Goal: Task Accomplishment & Management: Use online tool/utility

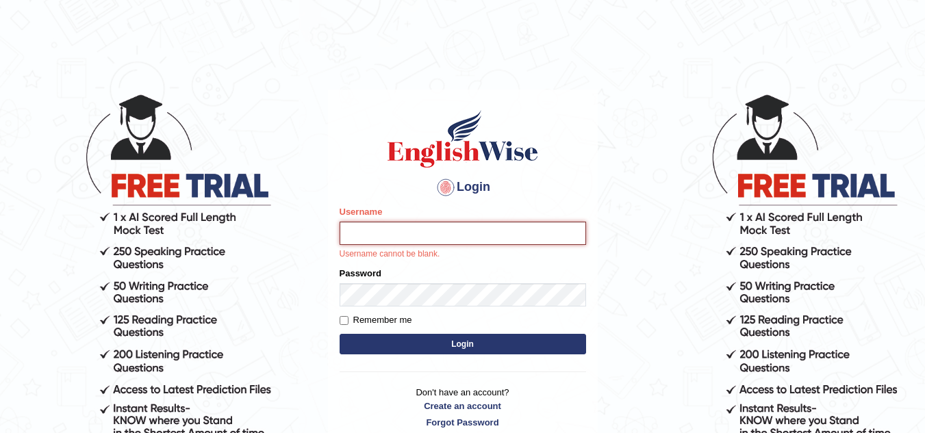
click at [409, 233] on input "Username" at bounding box center [462, 233] width 246 height 23
type input "Lovely_sidhu10"
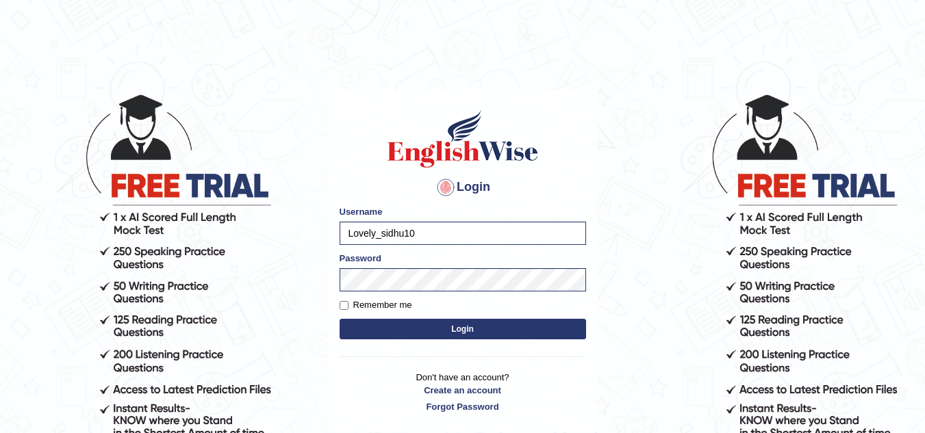
click at [434, 323] on button "Login" at bounding box center [462, 329] width 246 height 21
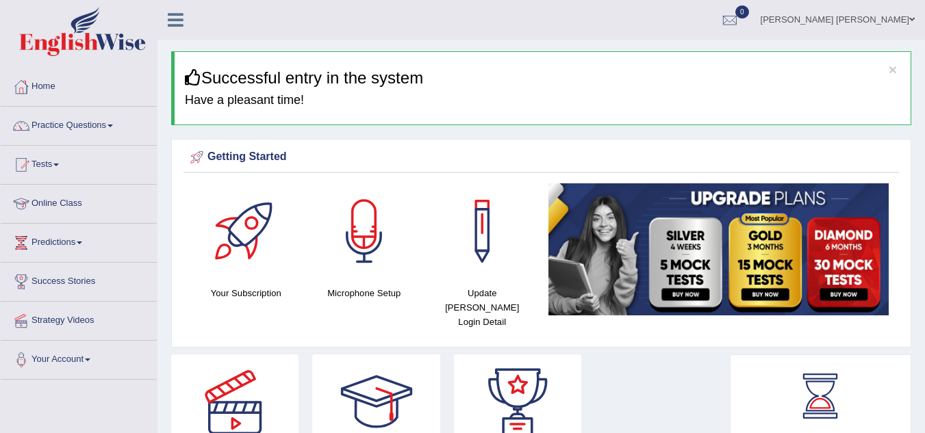
click at [67, 200] on link "Online Class" at bounding box center [79, 202] width 156 height 34
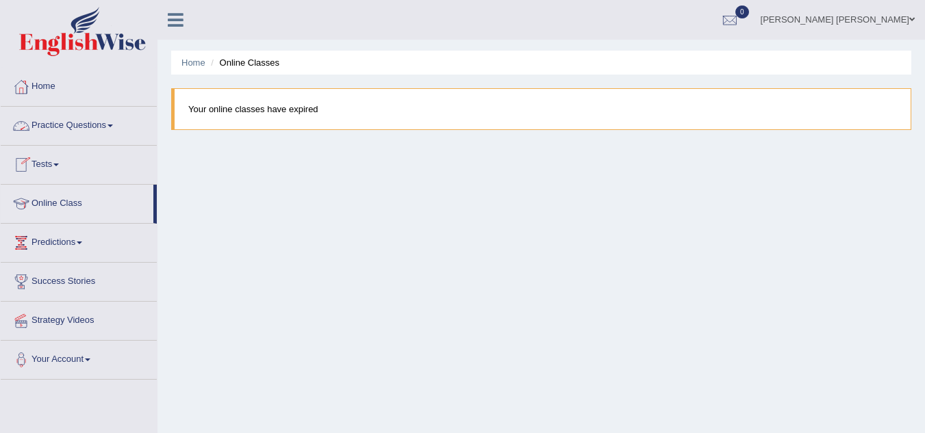
click at [69, 118] on link "Practice Questions" at bounding box center [79, 124] width 156 height 34
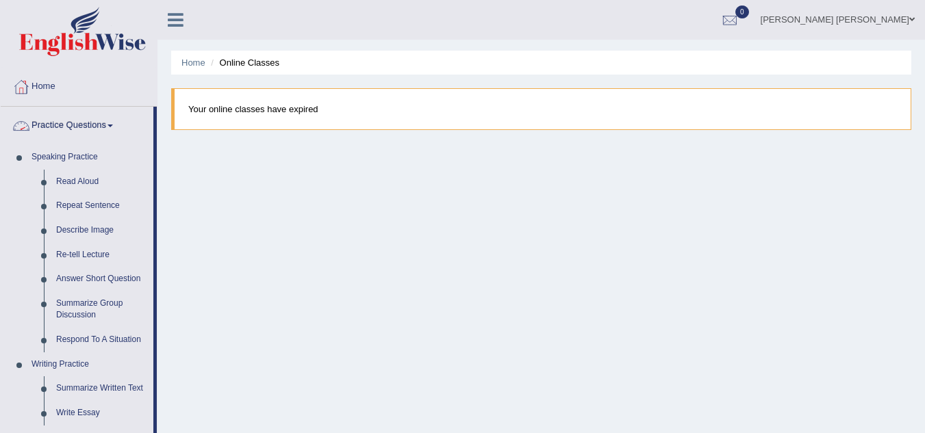
click at [52, 121] on link "Practice Questions" at bounding box center [77, 124] width 153 height 34
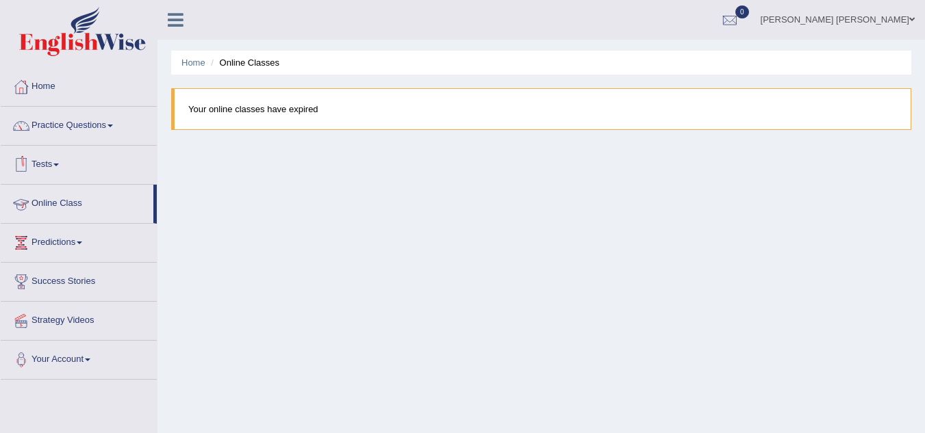
click at [54, 166] on link "Tests" at bounding box center [79, 163] width 156 height 34
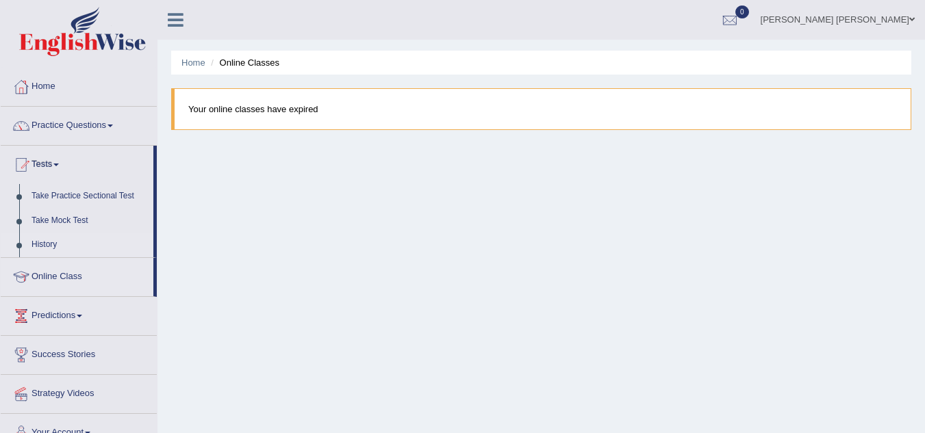
click at [40, 238] on link "History" at bounding box center [89, 245] width 128 height 25
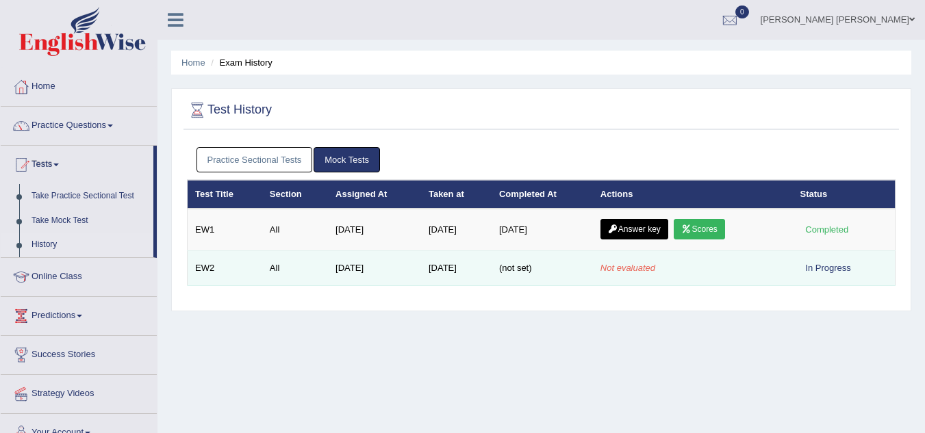
click at [824, 262] on div "In Progress" at bounding box center [828, 268] width 56 height 14
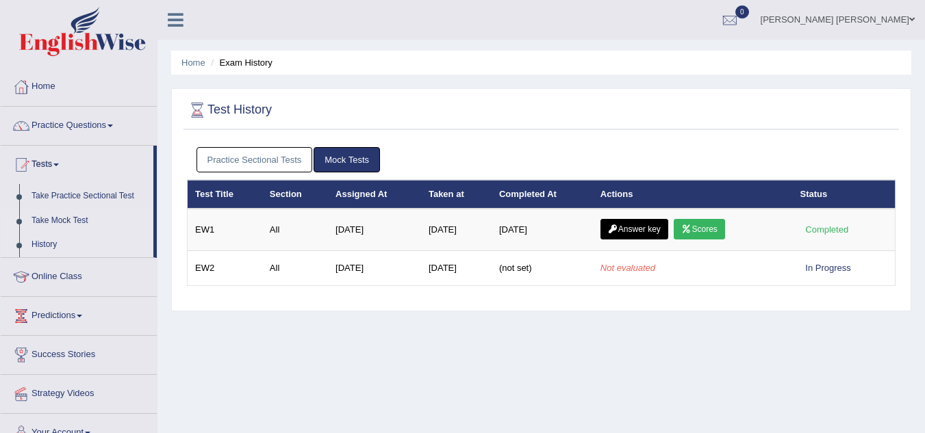
click at [61, 217] on link "Take Mock Test" at bounding box center [89, 221] width 128 height 25
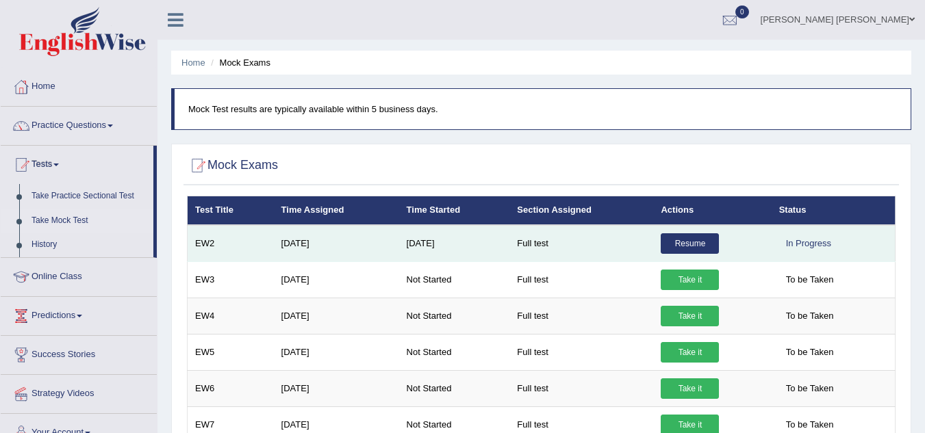
click at [682, 242] on link "Resume" at bounding box center [690, 243] width 58 height 21
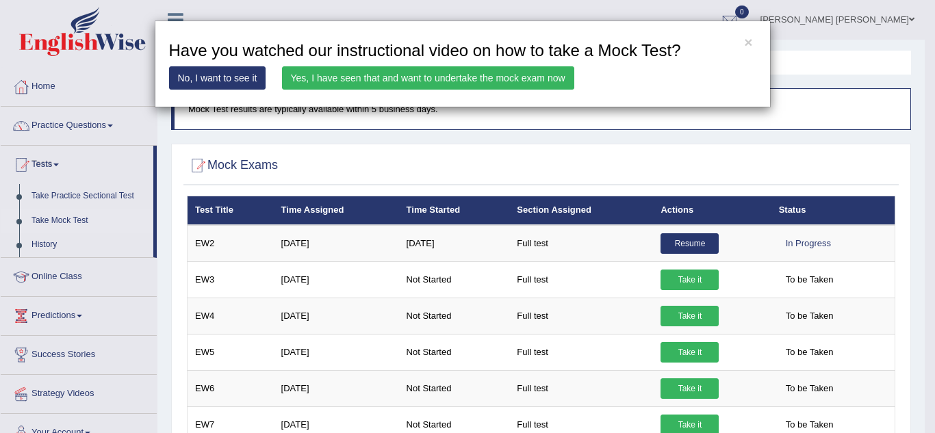
click at [497, 76] on link "Yes, I have seen that and want to undertake the mock exam now" at bounding box center [428, 77] width 292 height 23
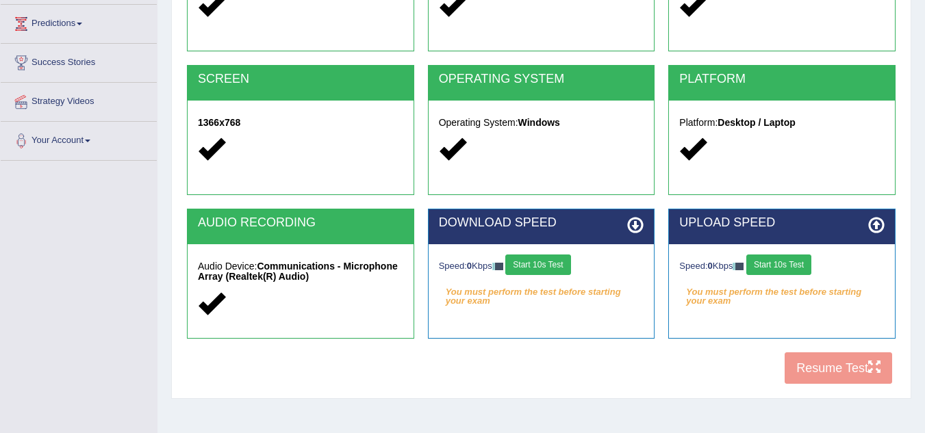
scroll to position [227, 0]
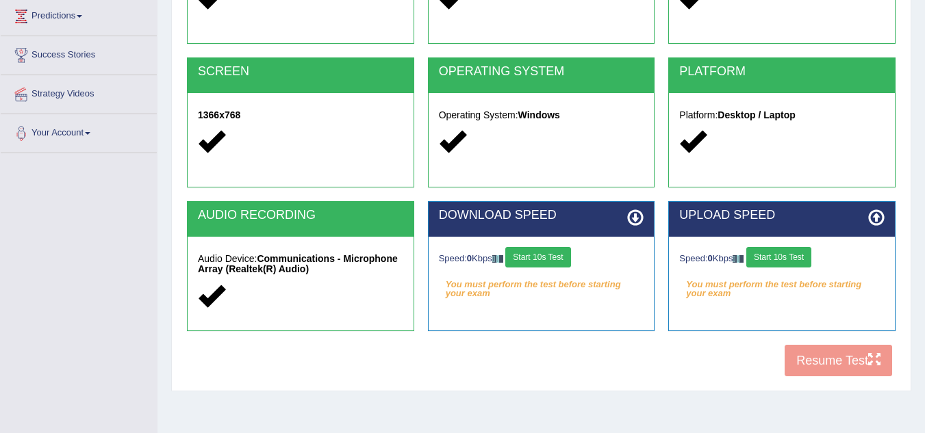
click at [828, 352] on div "COOKIES Cookies Enabled JAVASCRIPT Javascript Enabled BROWSER Browser: Chrome S…" at bounding box center [540, 149] width 715 height 470
click at [560, 255] on button "Start 10s Test" at bounding box center [537, 257] width 65 height 21
click at [795, 253] on button "Start 10s Test" at bounding box center [778, 257] width 65 height 21
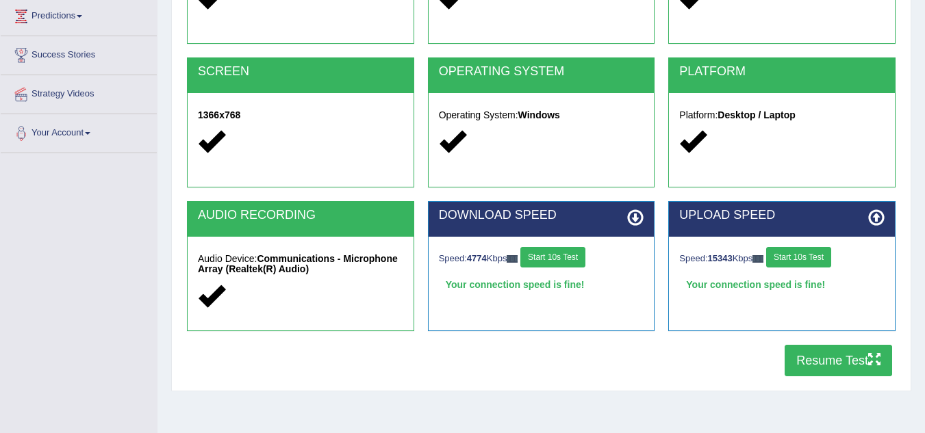
click at [810, 355] on button "Resume Test" at bounding box center [837, 360] width 107 height 31
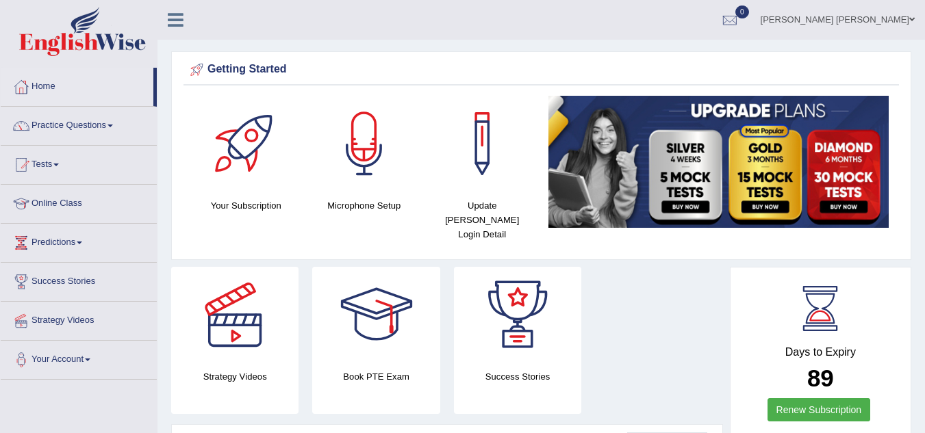
click at [634, 90] on div "Getting Started Your Subscription Microphone Setup Update Pearson Login Detail ×" at bounding box center [541, 155] width 740 height 209
drag, startPoint x: 634, startPoint y: 90, endPoint x: 923, endPoint y: -51, distance: 321.7
click at [923, 0] on html "Toggle navigation Home Practice Questions Speaking Practice Read Aloud Repeat S…" at bounding box center [462, 216] width 925 height 433
